Goal: Connect with others: Connect with others

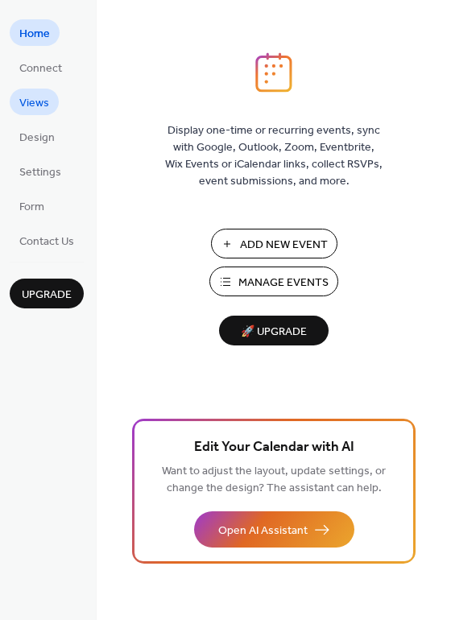
click at [32, 100] on span "Views" at bounding box center [34, 103] width 30 height 17
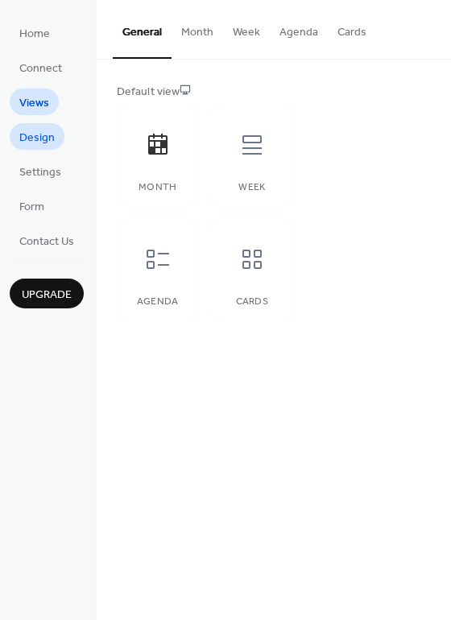
click at [38, 143] on span "Design" at bounding box center [36, 138] width 35 height 17
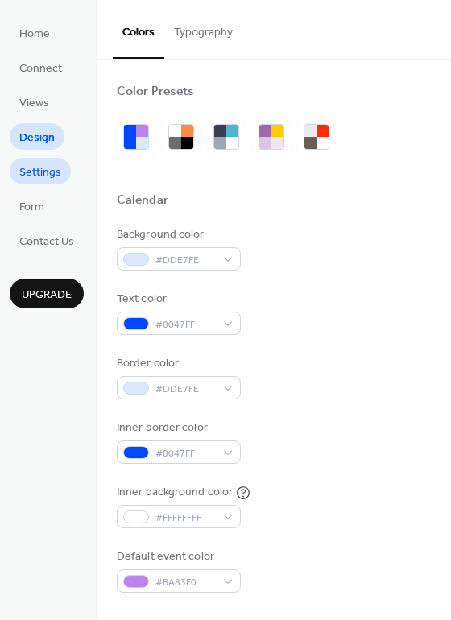
click at [33, 179] on span "Settings" at bounding box center [40, 172] width 42 height 17
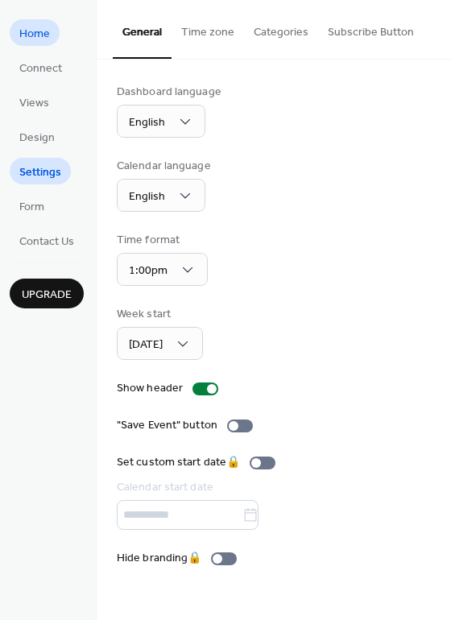
click at [31, 29] on span "Home" at bounding box center [34, 34] width 31 height 17
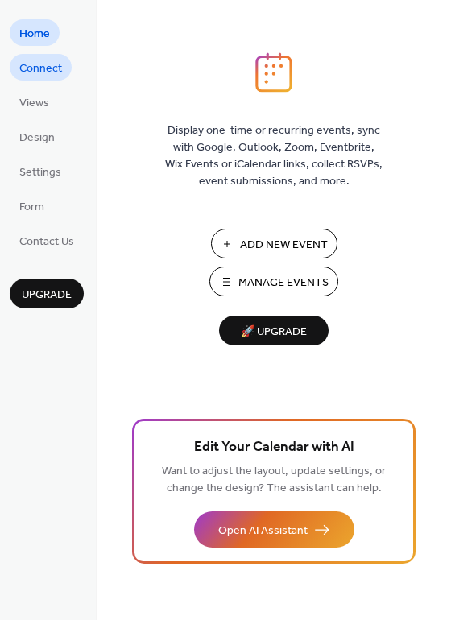
click at [32, 65] on span "Connect" at bounding box center [40, 68] width 43 height 17
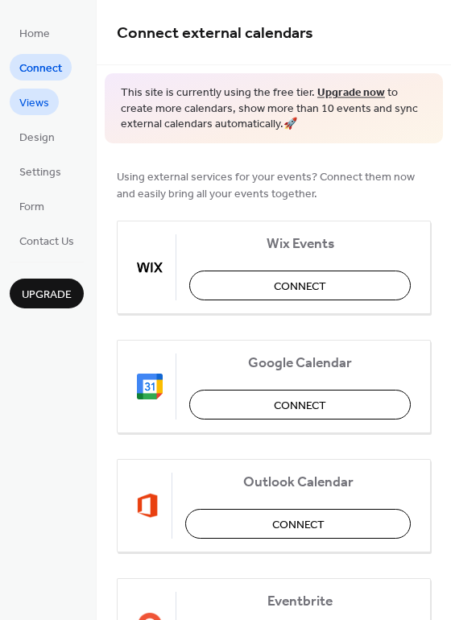
click at [32, 99] on span "Views" at bounding box center [34, 103] width 30 height 17
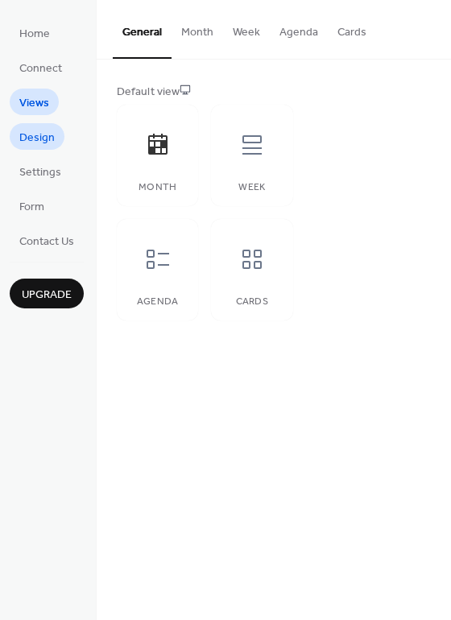
click at [47, 139] on span "Design" at bounding box center [36, 138] width 35 height 17
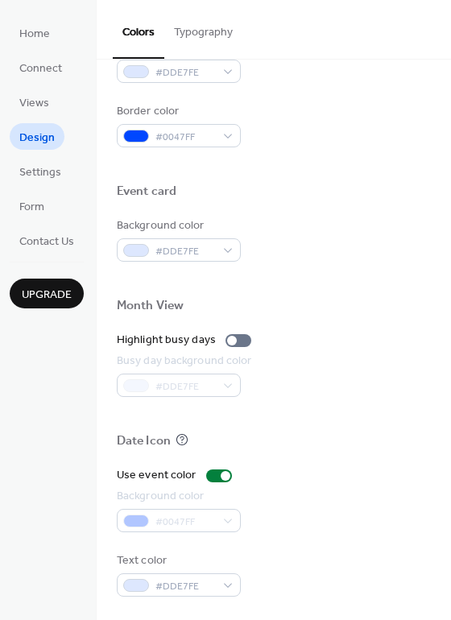
scroll to position [689, 0]
click at [227, 340] on div at bounding box center [232, 340] width 10 height 10
click at [340, 289] on div at bounding box center [274, 279] width 314 height 36
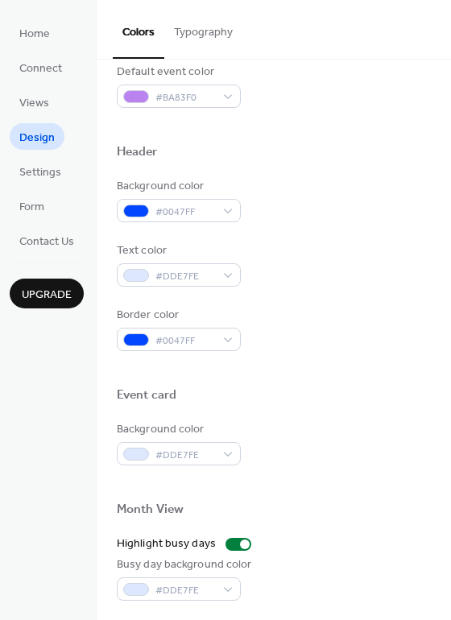
scroll to position [447, 0]
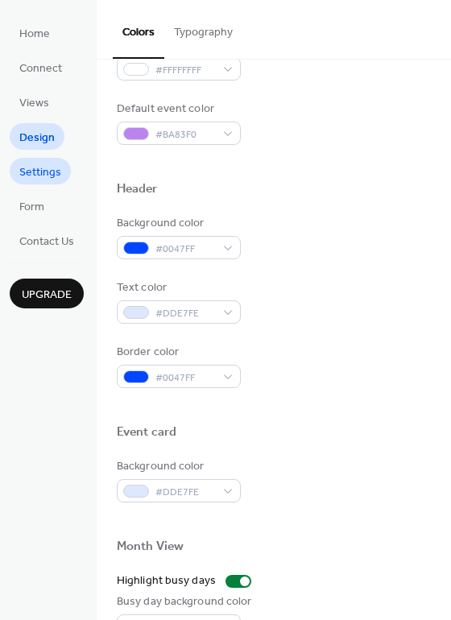
click at [47, 171] on span "Settings" at bounding box center [40, 172] width 42 height 17
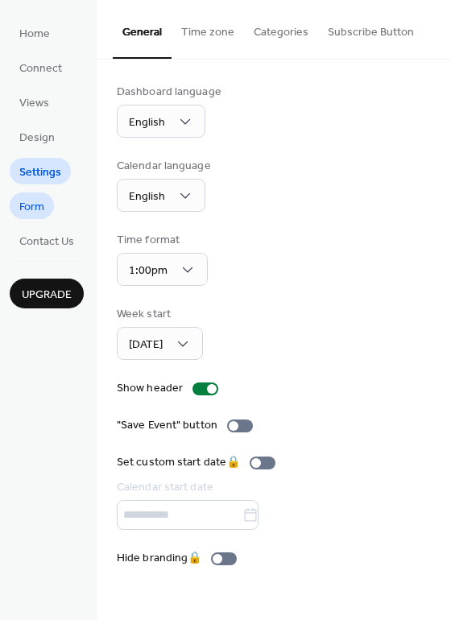
click at [35, 209] on span "Form" at bounding box center [31, 207] width 25 height 17
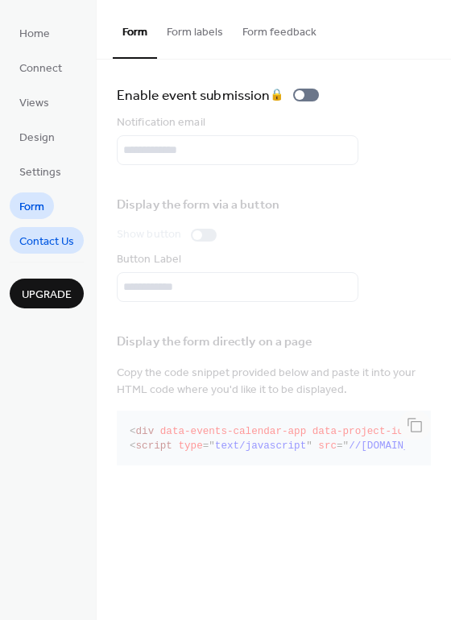
click at [38, 242] on span "Contact Us" at bounding box center [46, 241] width 55 height 17
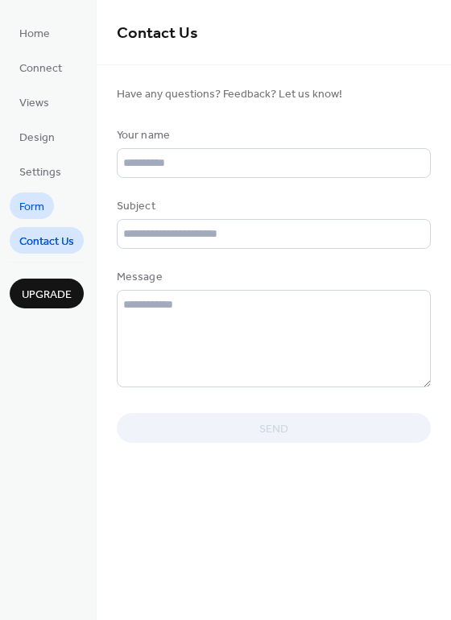
click at [33, 213] on span "Form" at bounding box center [31, 207] width 25 height 17
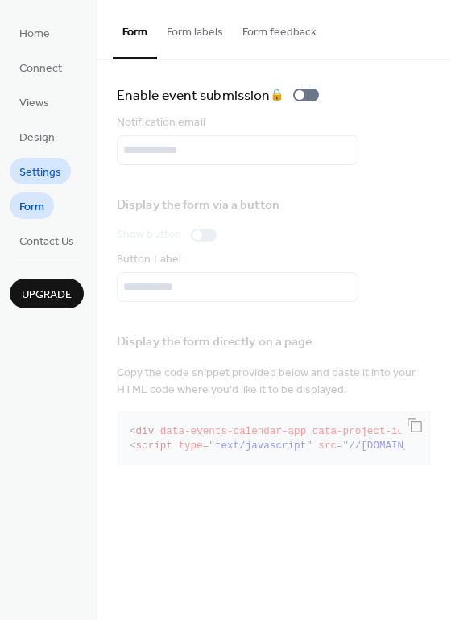
click at [29, 174] on span "Settings" at bounding box center [40, 172] width 42 height 17
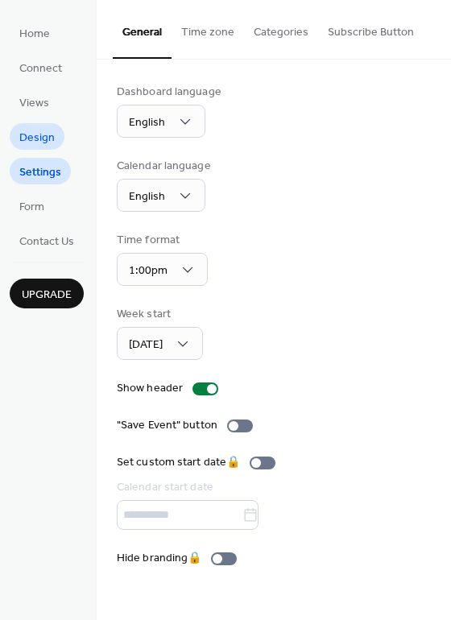
click at [33, 138] on span "Design" at bounding box center [36, 138] width 35 height 17
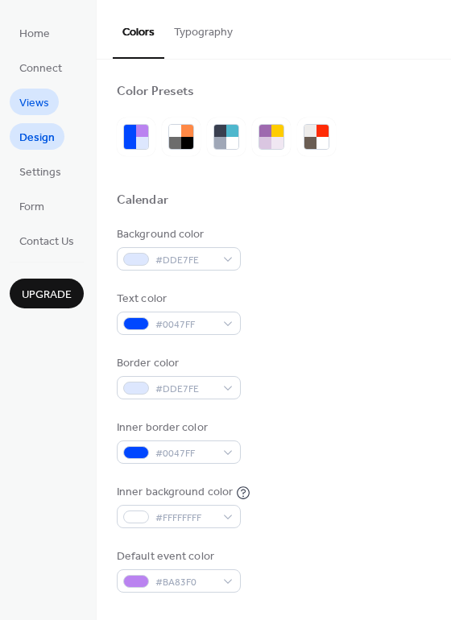
click at [32, 106] on span "Views" at bounding box center [34, 103] width 30 height 17
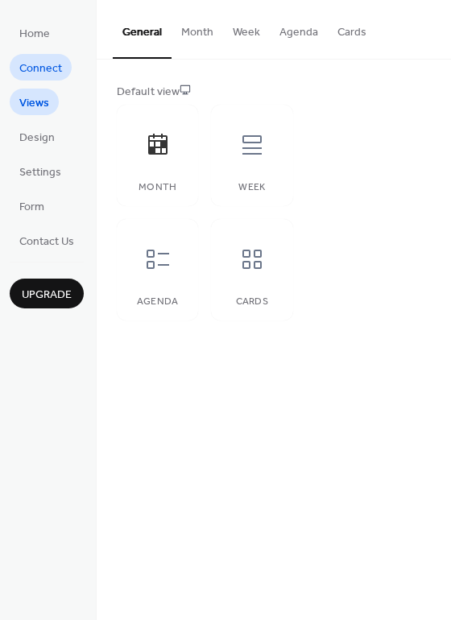
click at [35, 74] on span "Connect" at bounding box center [40, 68] width 43 height 17
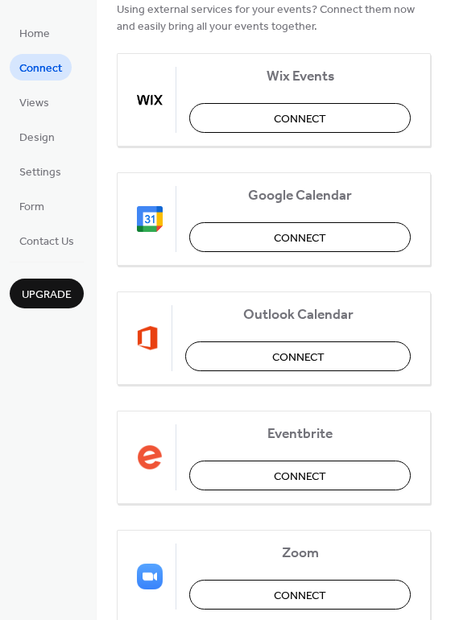
scroll to position [16, 0]
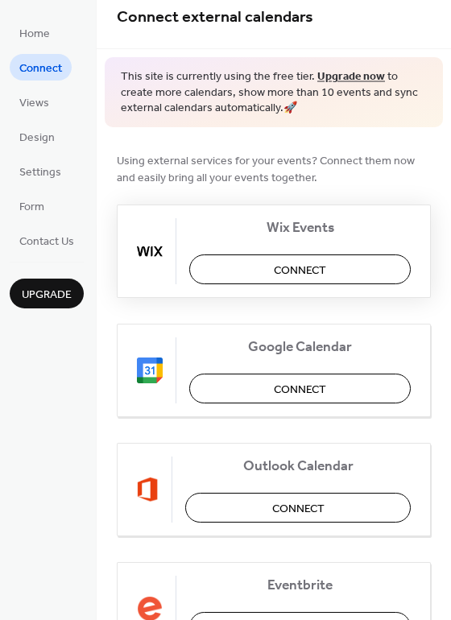
click at [290, 275] on span "Connect" at bounding box center [300, 269] width 52 height 17
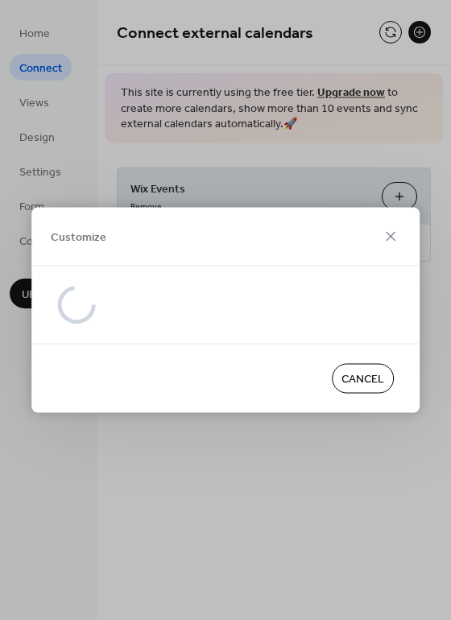
scroll to position [0, 0]
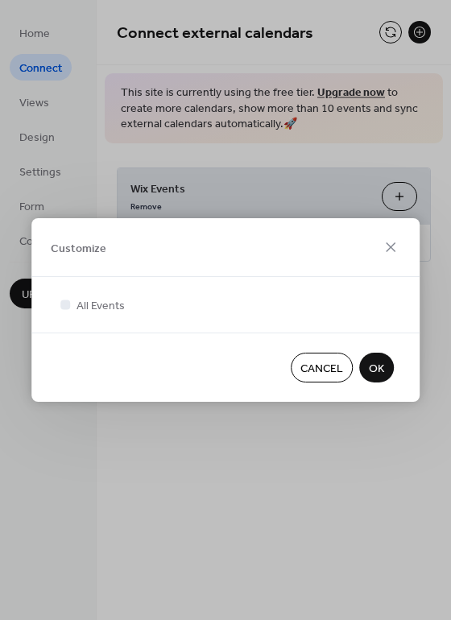
click at [376, 362] on span "OK" at bounding box center [375, 368] width 15 height 17
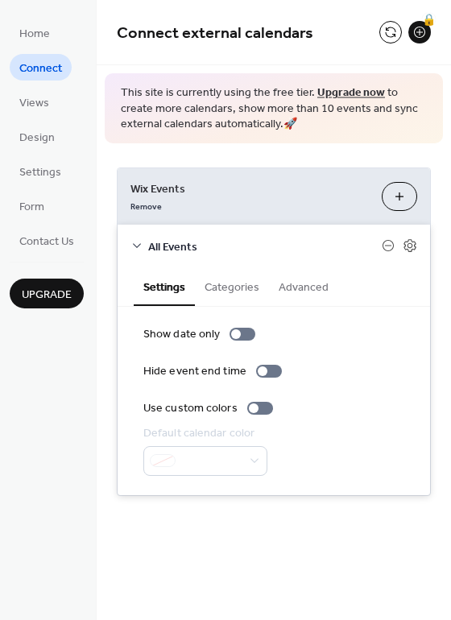
click at [228, 282] on button "Categories" at bounding box center [232, 285] width 74 height 37
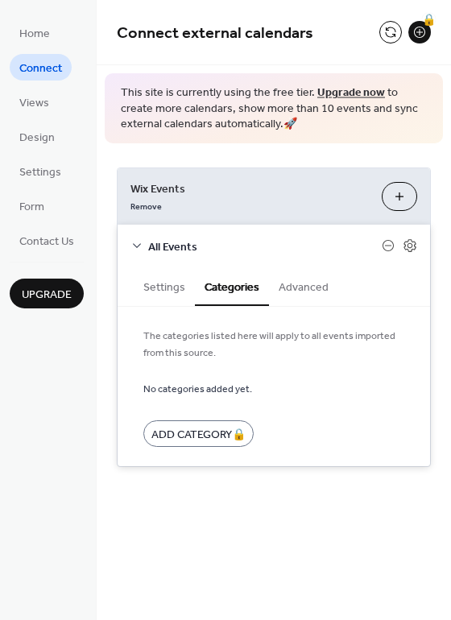
click at [302, 282] on button "Advanced" at bounding box center [303, 285] width 69 height 37
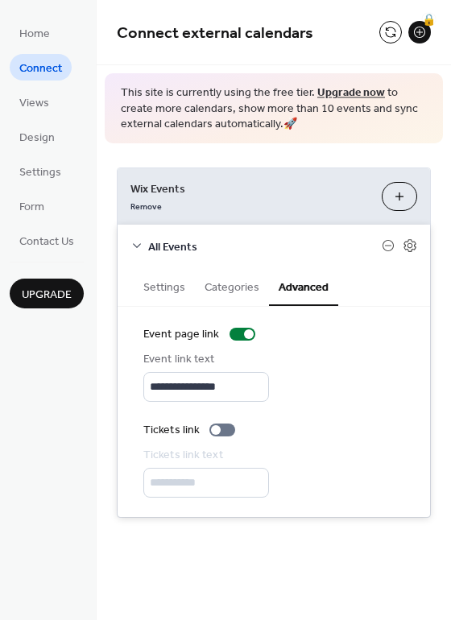
click at [285, 136] on div "This site is currently using the free tier. Upgrade now to create more calendar…" at bounding box center [274, 108] width 338 height 70
